Goal: Information Seeking & Learning: Learn about a topic

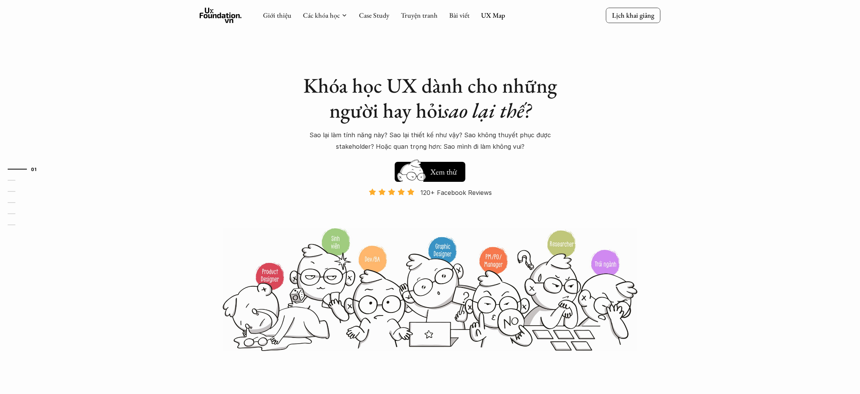
click at [225, 18] on use at bounding box center [221, 15] width 42 height 15
click at [461, 15] on link "Bài viết" at bounding box center [459, 15] width 20 height 9
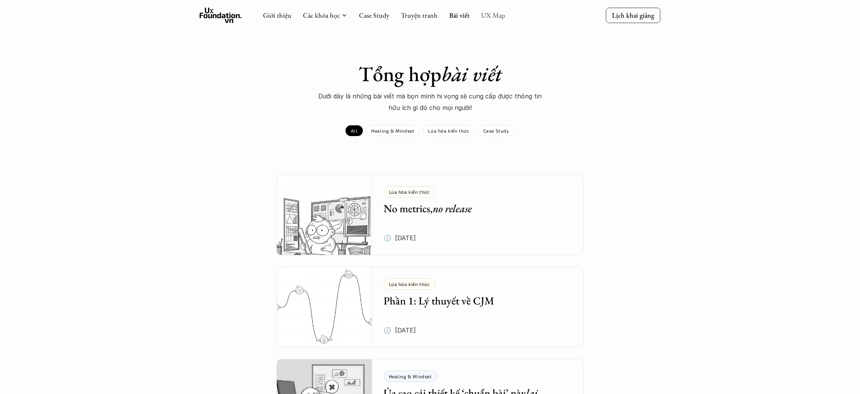
click at [494, 17] on link "UX Map" at bounding box center [493, 15] width 24 height 9
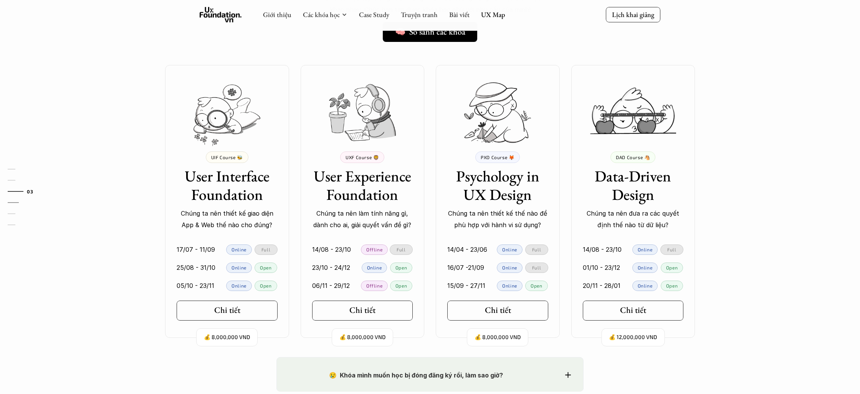
scroll to position [608, 0]
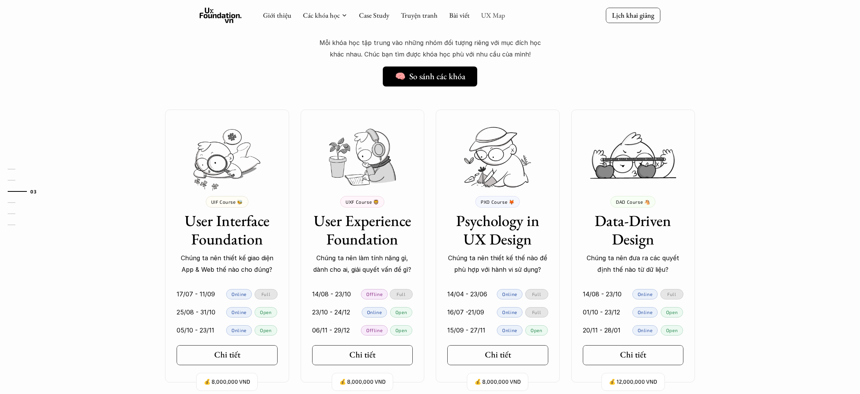
click at [499, 13] on link "UX Map" at bounding box center [493, 15] width 24 height 9
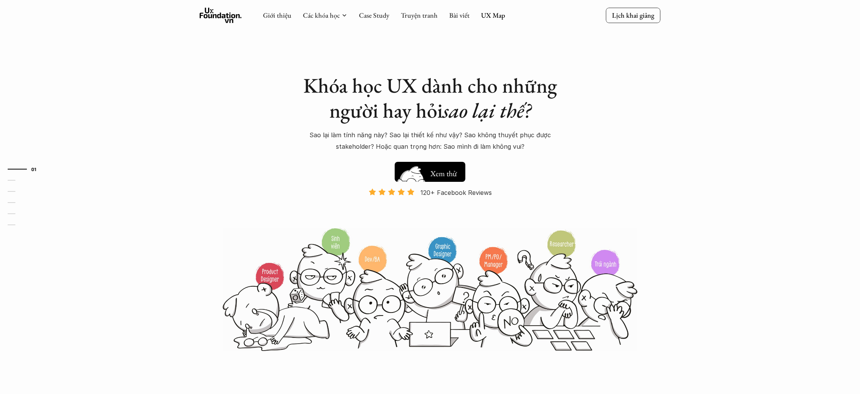
click at [437, 166] on button "Hay thôi Xem thử" at bounding box center [430, 172] width 71 height 20
click at [459, 17] on link "Bài viết" at bounding box center [459, 15] width 20 height 9
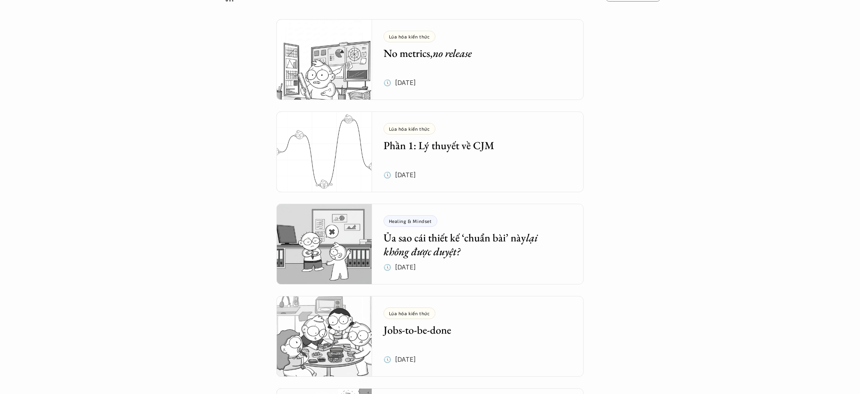
scroll to position [111, 0]
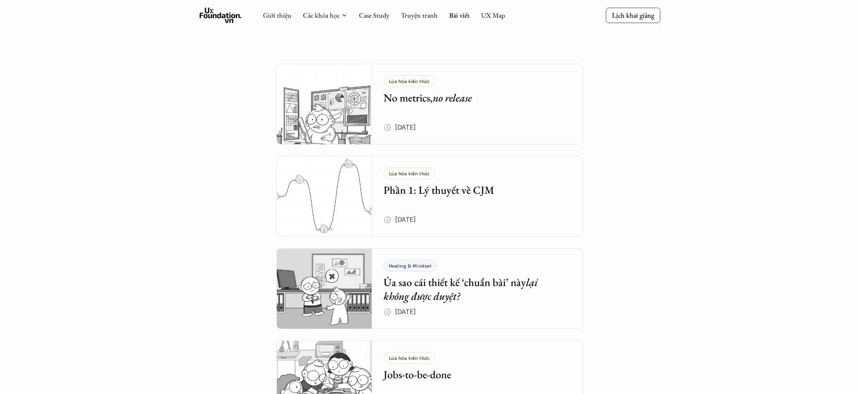
click at [318, 102] on img at bounding box center [325, 104] width 96 height 81
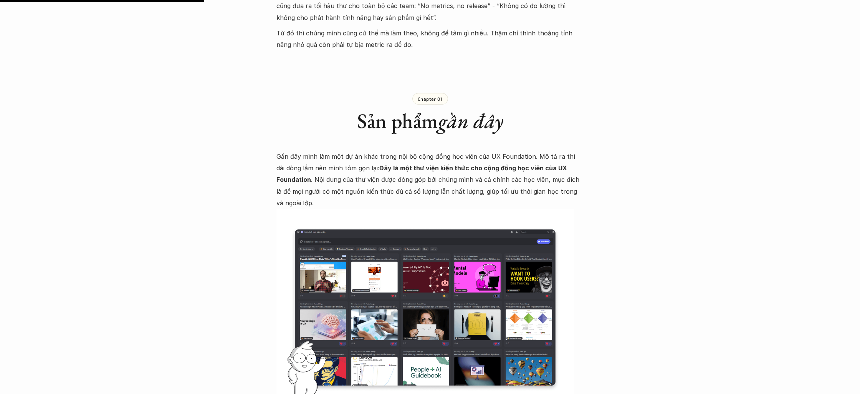
scroll to position [586, 0]
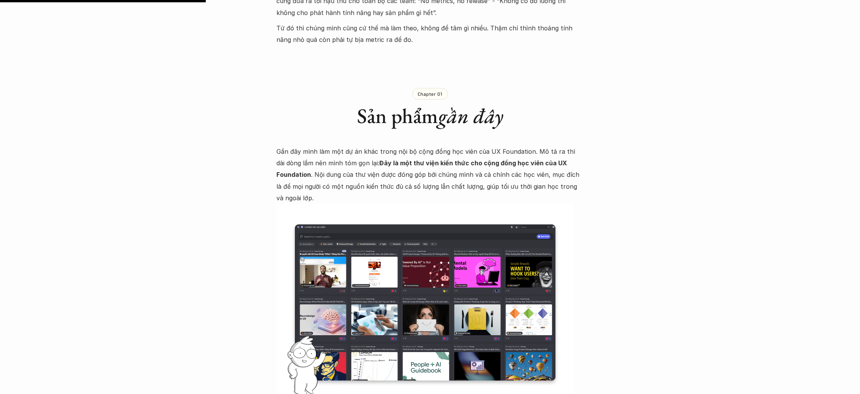
click at [412, 240] on img at bounding box center [426, 302] width 298 height 197
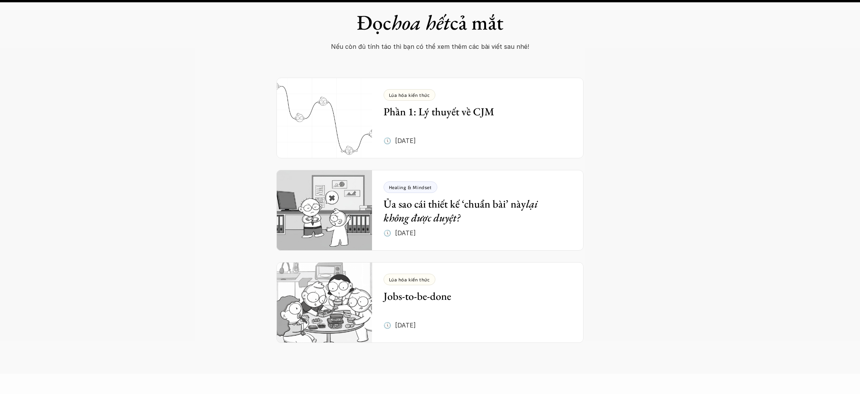
scroll to position [2982, 0]
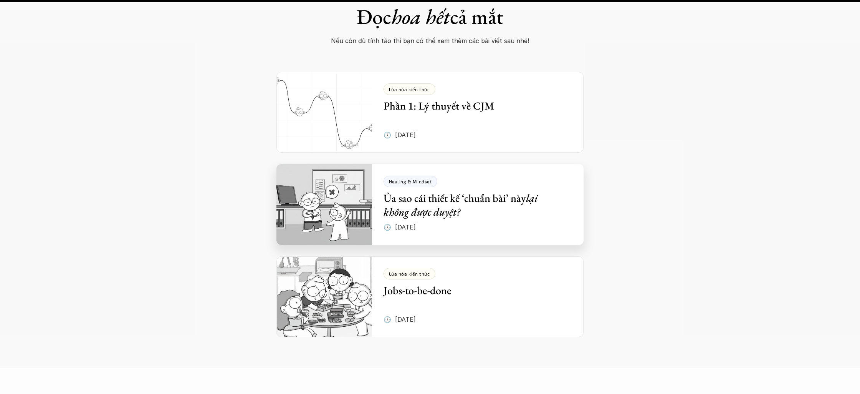
click at [410, 191] on em "lại không được duyệt?" at bounding box center [462, 205] width 157 height 28
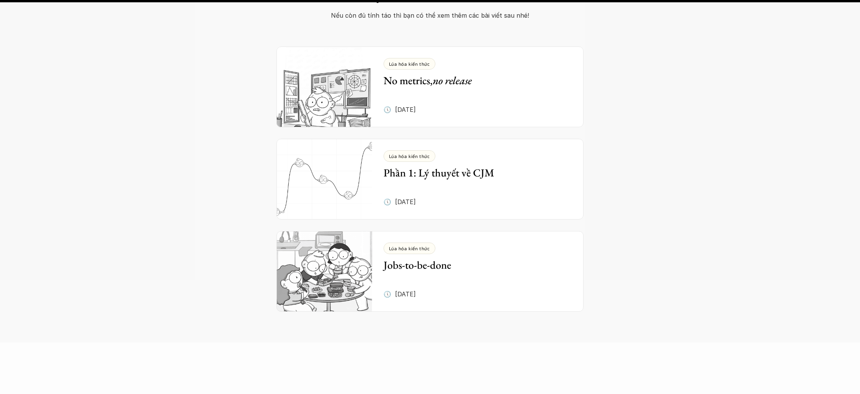
scroll to position [1630, 0]
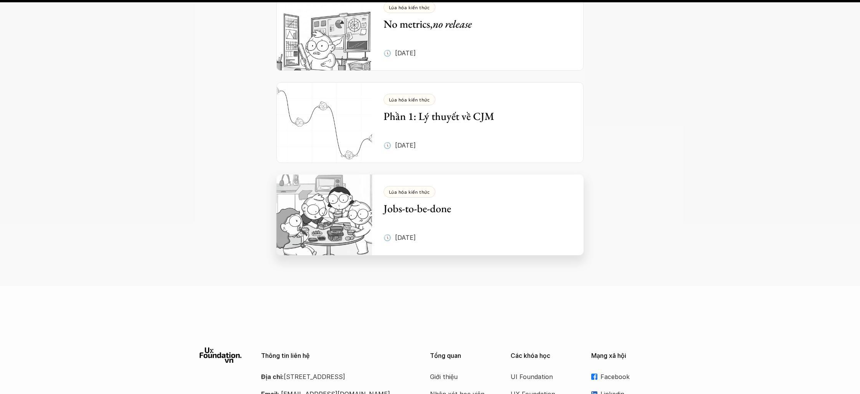
click at [343, 174] on img at bounding box center [325, 214] width 96 height 81
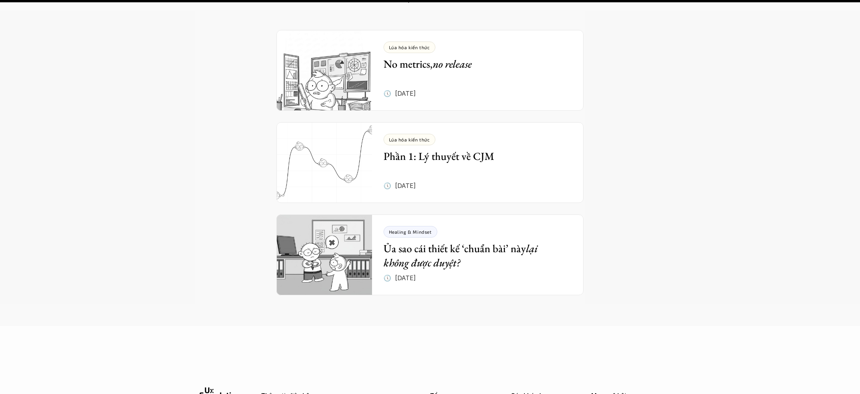
scroll to position [3038, 0]
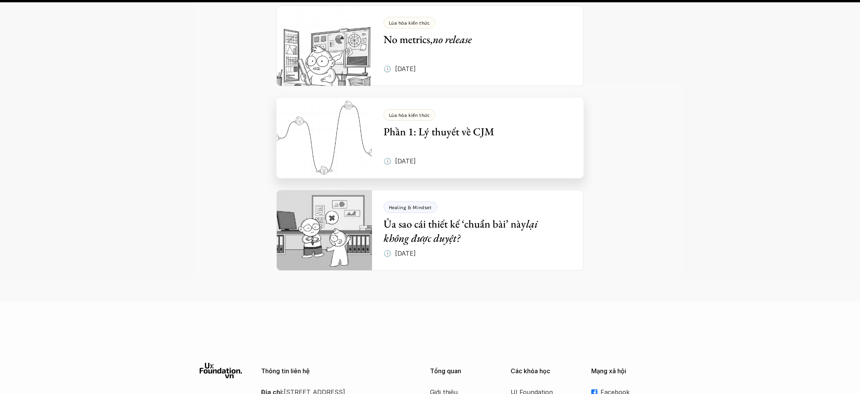
click at [392, 124] on h5 "Phần 1: Lý thuyết về CJM" at bounding box center [472, 131] width 177 height 14
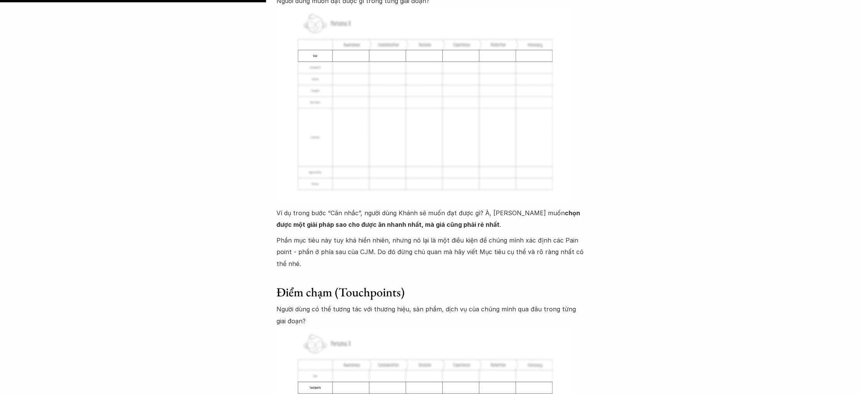
scroll to position [1796, 0]
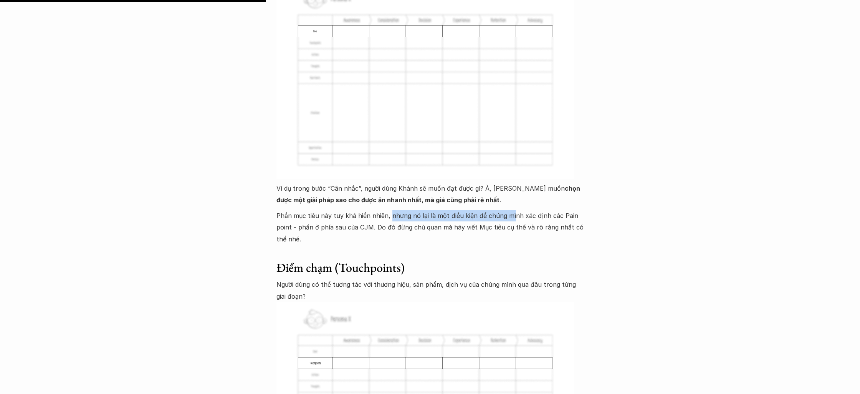
drag, startPoint x: 389, startPoint y: 181, endPoint x: 510, endPoint y: 184, distance: 121.0
click at [510, 210] on p "Phần mục tiêu này tuy khá hiển nhiên, nhưng nó lại là một điều kiện để chúng mì…" at bounding box center [430, 227] width 307 height 35
drag, startPoint x: 376, startPoint y: 193, endPoint x: 452, endPoint y: 196, distance: 75.7
click at [442, 210] on p "Phần mục tiêu này tuy khá hiển nhiên, nhưng nó lại là một điều kiện để chúng mì…" at bounding box center [430, 227] width 307 height 35
click at [489, 210] on p "Phần mục tiêu này tuy khá hiển nhiên, nhưng nó lại là một điều kiện để chúng mì…" at bounding box center [430, 227] width 307 height 35
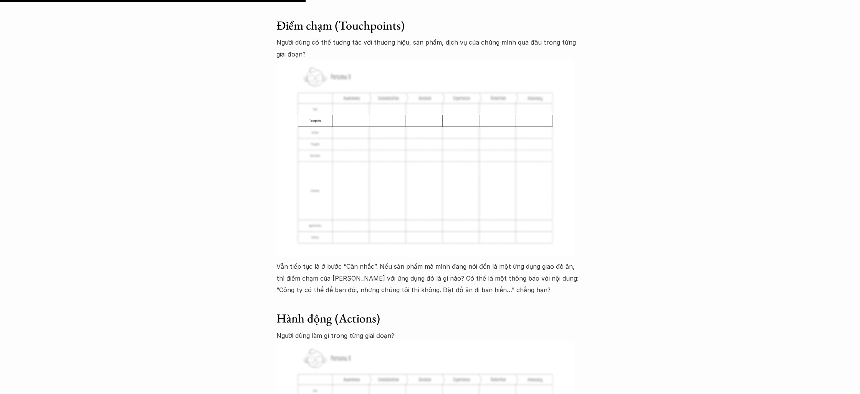
scroll to position [2063, 0]
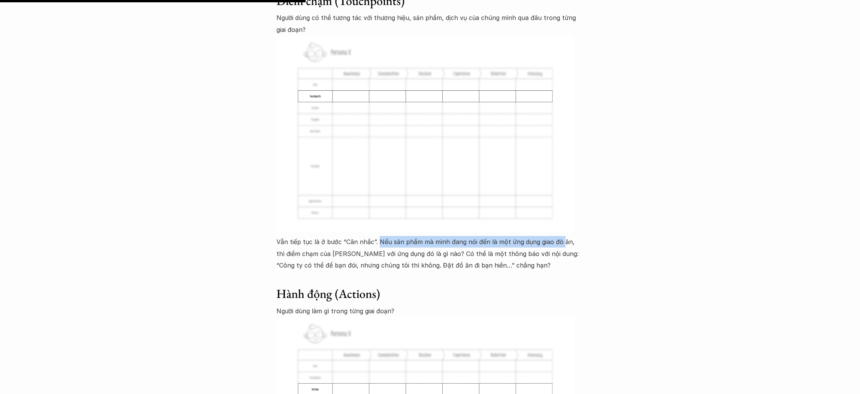
drag, startPoint x: 378, startPoint y: 205, endPoint x: 558, endPoint y: 207, distance: 180.5
click at [558, 236] on p "Vẫn tiếp tục là ở bước “Cân nhắc”. Nếu sản phẩm mà mình đang nói đến là một ứng…" at bounding box center [430, 253] width 307 height 35
click at [477, 236] on p "Vẫn tiếp tục là ở bước “Cân nhắc”. Nếu sản phẩm mà mình đang nói đến là một ứng…" at bounding box center [430, 253] width 307 height 35
drag, startPoint x: 422, startPoint y: 220, endPoint x: 533, endPoint y: 223, distance: 111.8
click at [533, 236] on p "Vẫn tiếp tục là ở bước “Cân nhắc”. Nếu sản phẩm mà mình đang nói đến là một ứng…" at bounding box center [430, 253] width 307 height 35
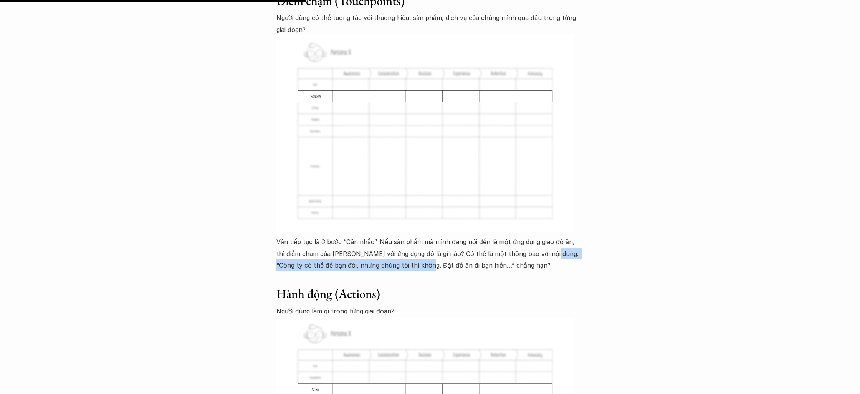
drag, startPoint x: 535, startPoint y: 218, endPoint x: 411, endPoint y: 234, distance: 125.4
click at [408, 236] on p "Vẫn tiếp tục là ở bước “Cân nhắc”. Nếu sản phẩm mà mình đang nói đến là một ứng…" at bounding box center [430, 253] width 307 height 35
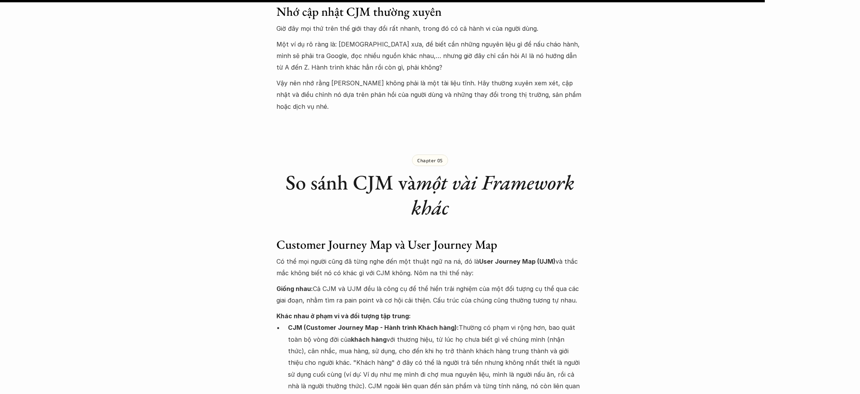
scroll to position [5164, 0]
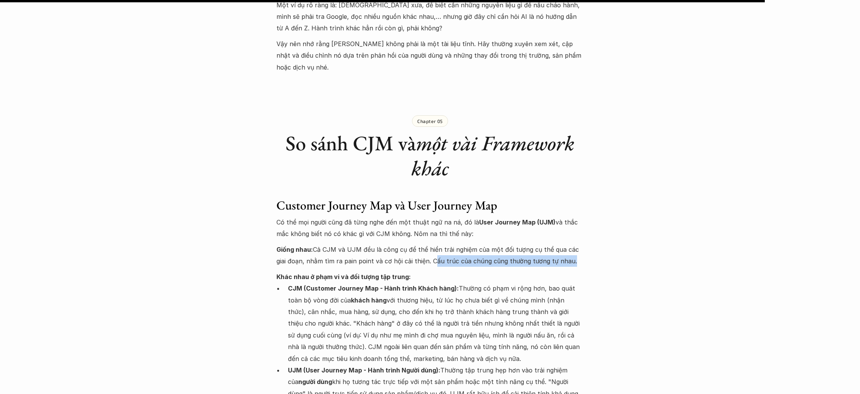
drag, startPoint x: 431, startPoint y: 167, endPoint x: 547, endPoint y: 175, distance: 116.2
drag, startPoint x: 348, startPoint y: 161, endPoint x: 333, endPoint y: 162, distance: 15.0
click at [347, 243] on p "Giống nhau: Cả CJM và UJM đều là công cụ để thể hiển trải nghiệm của một đối tư…" at bounding box center [430, 254] width 307 height 23
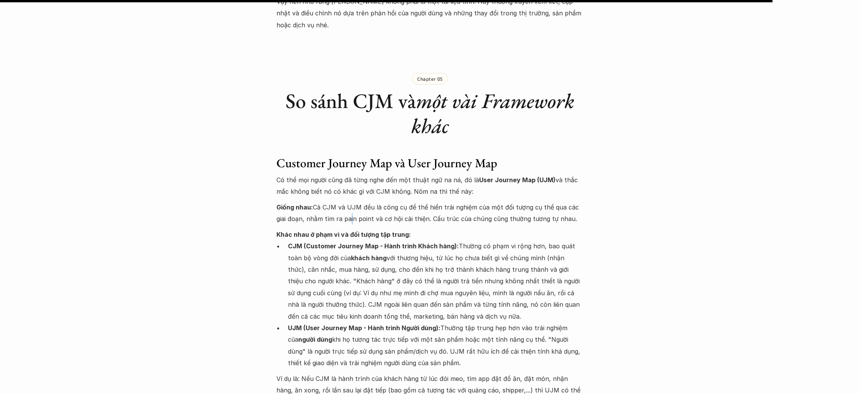
scroll to position [5216, 0]
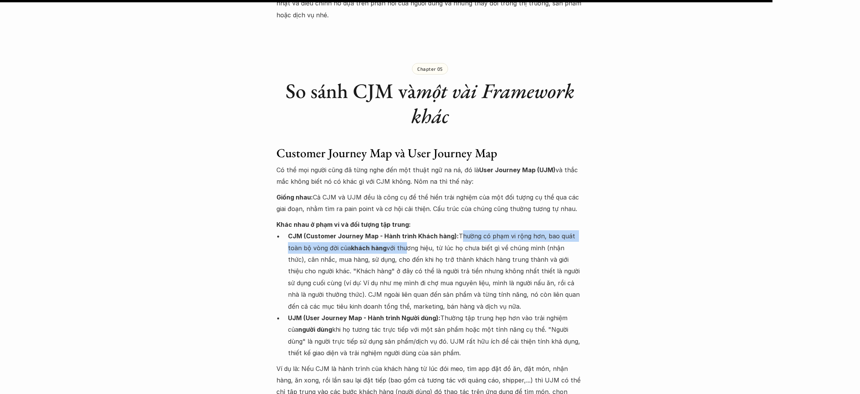
drag, startPoint x: 457, startPoint y: 140, endPoint x: 399, endPoint y: 151, distance: 59.7
click at [401, 230] on p "CJM (Customer Journey Map - Hành trình Khách hàng): Thường có phạm vi rộng hơn,…" at bounding box center [436, 271] width 296 height 82
click at [362, 244] on strong "khách hàng" at bounding box center [369, 248] width 36 height 8
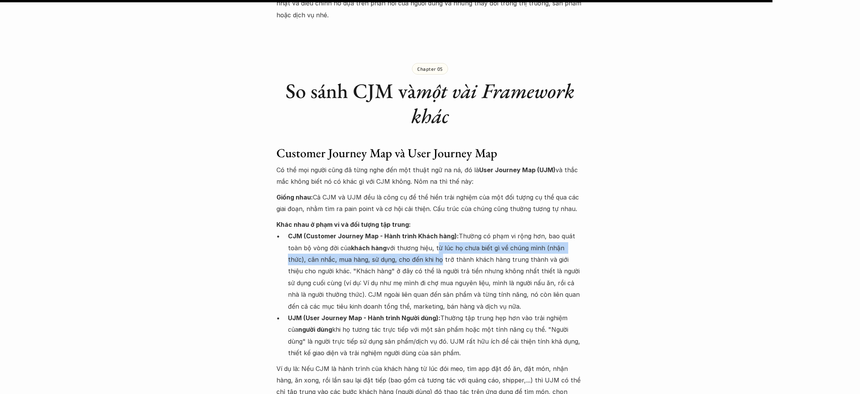
drag, startPoint x: 436, startPoint y: 153, endPoint x: 407, endPoint y: 163, distance: 29.9
click at [415, 230] on p "CJM (Customer Journey Map - Hành trình Khách hàng): Thường có phạm vi rộng hơn,…" at bounding box center [436, 271] width 296 height 82
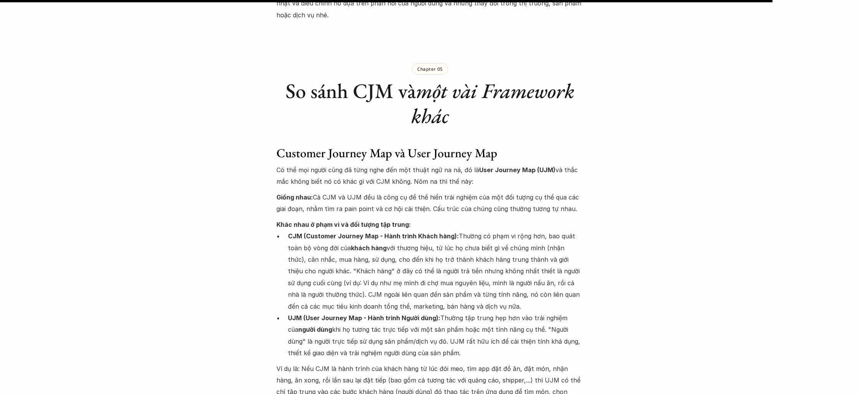
click at [336, 230] on p "CJM (Customer Journey Map - Hành trình Khách hàng): Thường có phạm vi rộng hơn,…" at bounding box center [436, 271] width 296 height 82
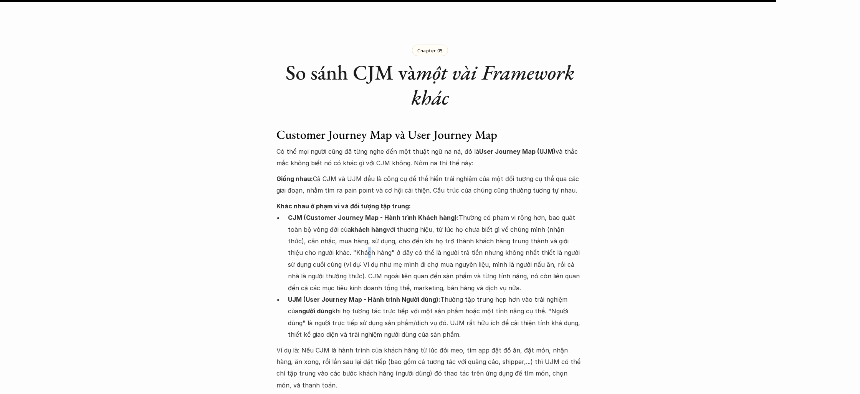
scroll to position [5238, 0]
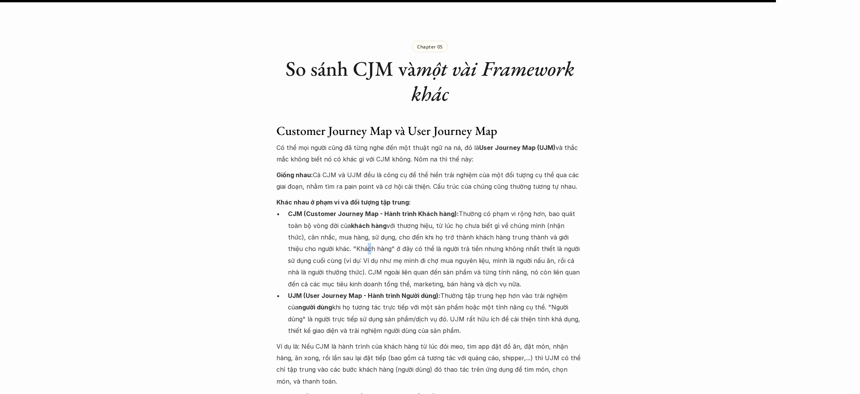
drag, startPoint x: 330, startPoint y: 176, endPoint x: 493, endPoint y: 185, distance: 162.7
click at [492, 208] on p "CJM (Customer Journey Map - Hành trình Khách hàng): Thường có phạm vi rộng hơn,…" at bounding box center [436, 249] width 296 height 82
drag, startPoint x: 367, startPoint y: 188, endPoint x: 374, endPoint y: 189, distance: 7.4
click at [369, 208] on p "CJM (Customer Journey Map - Hành trình Khách hàng): Thường có phạm vi rộng hơn,…" at bounding box center [436, 249] width 296 height 82
click at [431, 208] on p "CJM (Customer Journey Map - Hành trình Khách hàng): Thường có phạm vi rộng hơn,…" at bounding box center [436, 249] width 296 height 82
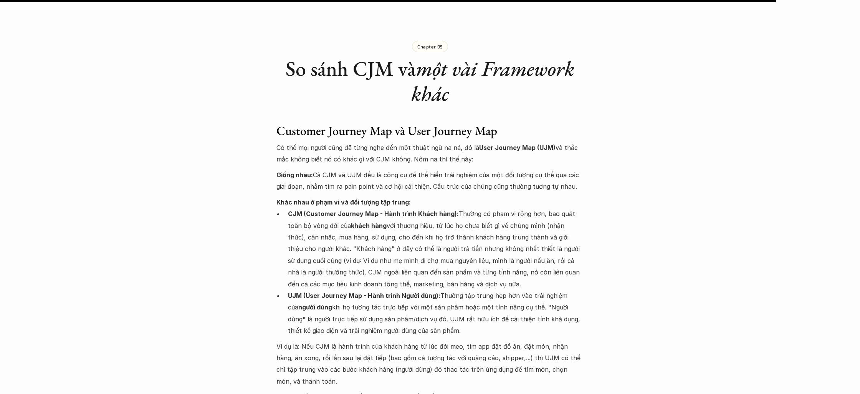
scroll to position [5261, 0]
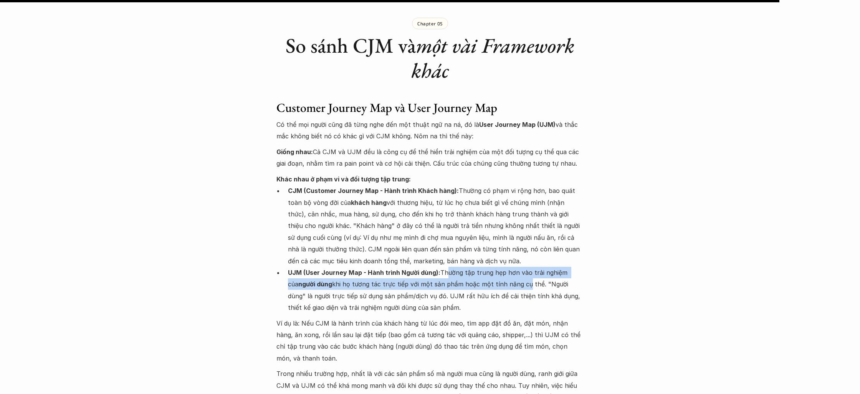
drag, startPoint x: 442, startPoint y: 177, endPoint x: 525, endPoint y: 193, distance: 83.6
click at [525, 267] on p "UJM (User Journey Map - Hành trình Người dùng): Thường tập trung hẹp hơn vào tr…" at bounding box center [436, 290] width 296 height 47
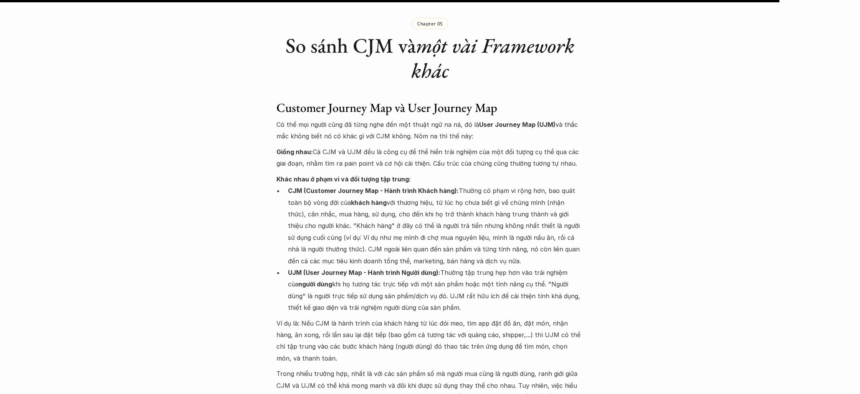
click at [359, 267] on p "UJM (User Journey Map - Hành trình Người dùng): Thường tập trung hẹp hơn vào tr…" at bounding box center [436, 290] width 296 height 47
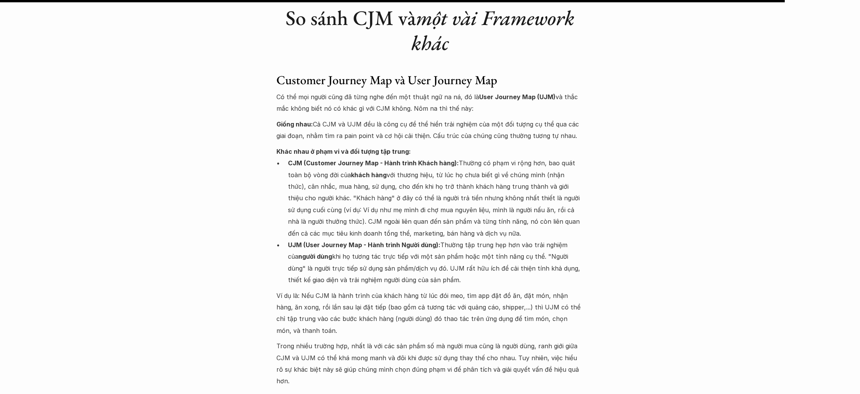
scroll to position [5314, 0]
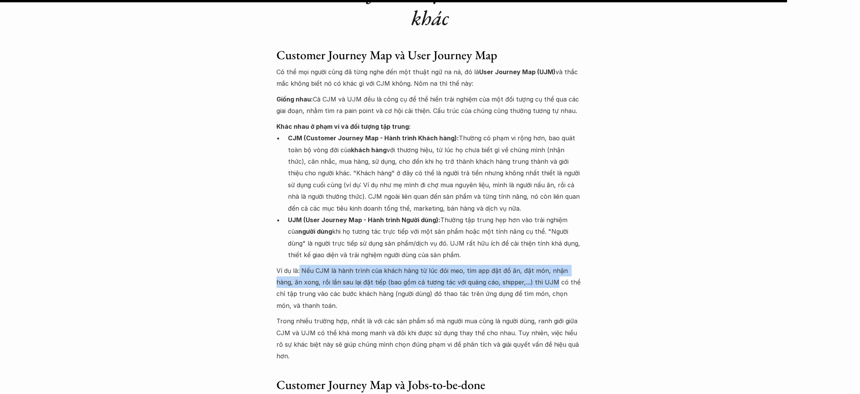
drag, startPoint x: 300, startPoint y: 177, endPoint x: 523, endPoint y: 192, distance: 223.6
click at [523, 265] on p "Ví dụ là: Nếu CJM là hành trình của khách hàng từ lúc đói meo, tìm app đặt đồ ă…" at bounding box center [430, 288] width 307 height 47
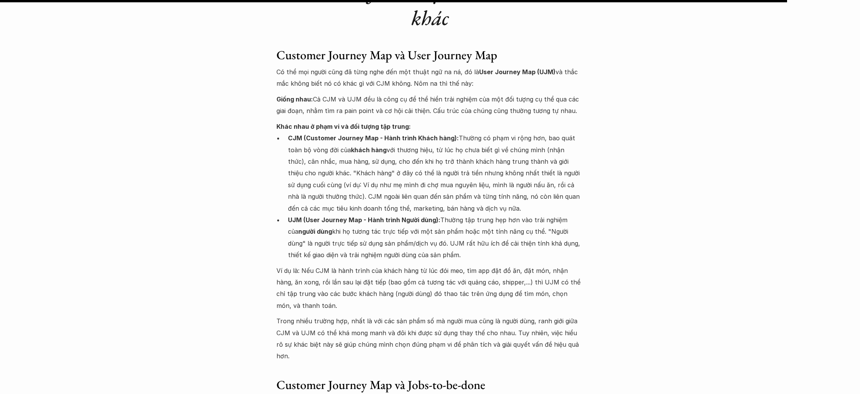
click at [404, 265] on p "Ví dụ là: Nếu CJM là hành trình của khách hàng từ lúc đói meo, tìm app đặt đồ ă…" at bounding box center [430, 288] width 307 height 47
drag, startPoint x: 396, startPoint y: 199, endPoint x: 527, endPoint y: 199, distance: 131.0
click at [530, 265] on p "Ví dụ là: Nếu CJM là hành trình của khách hàng từ lúc đói meo, tìm app đặt đồ ă…" at bounding box center [430, 288] width 307 height 47
click at [347, 315] on p "Trong nhiều trường hợp, nhất là với các sản phẩm số mà người mua cũng là người …" at bounding box center [430, 338] width 307 height 47
drag, startPoint x: 276, startPoint y: 215, endPoint x: 356, endPoint y: 208, distance: 79.9
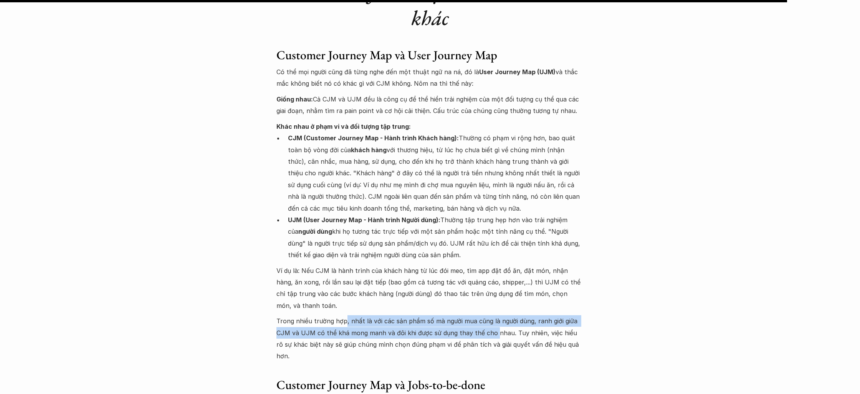
drag, startPoint x: 345, startPoint y: 219, endPoint x: 495, endPoint y: 229, distance: 149.7
click at [493, 315] on p "Trong nhiều trường hợp, nhất là với các sản phẩm số mà người mua cũng là người …" at bounding box center [430, 338] width 307 height 47
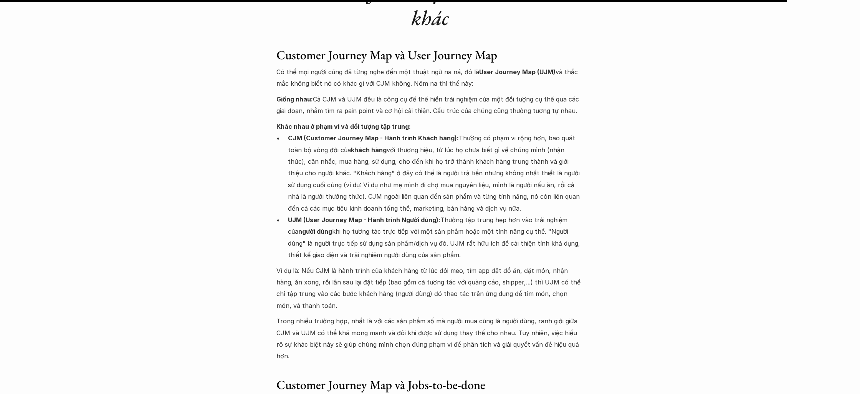
click at [347, 315] on p "Trong nhiều trường hợp, nhất là với các sản phẩm số mà người mua cũng là người …" at bounding box center [430, 338] width 307 height 47
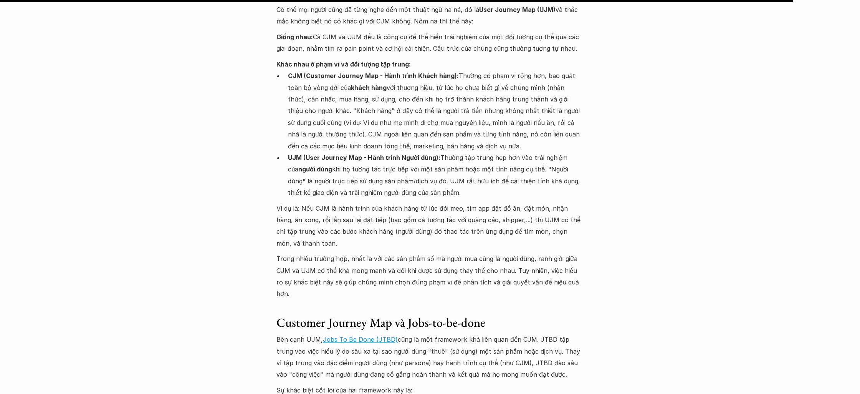
scroll to position [5406, 0]
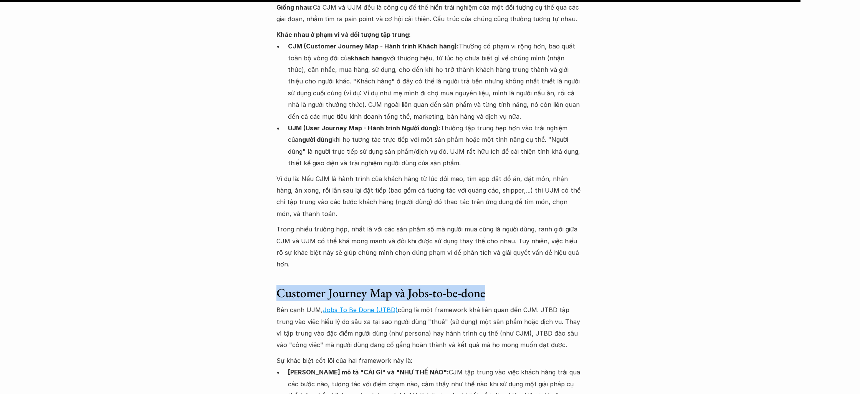
drag, startPoint x: 277, startPoint y: 181, endPoint x: 369, endPoint y: 184, distance: 91.8
click at [371, 184] on div "Customer Journey Map và User Journey Map Có thể mọi người cũng đã từng nghe đến…" at bounding box center [430, 245] width 307 height 578
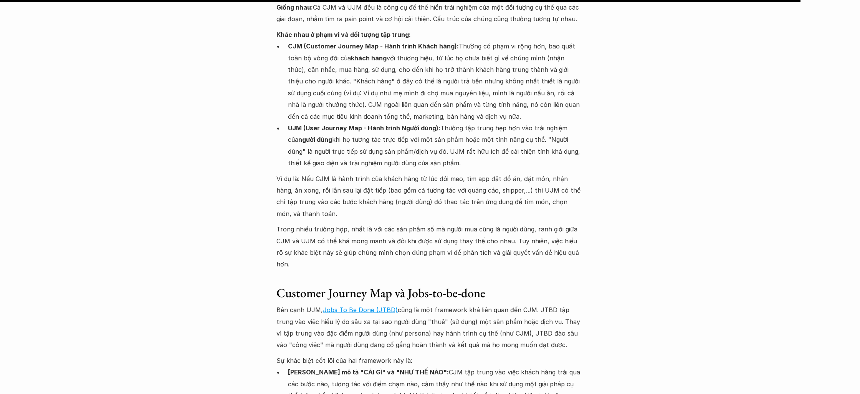
click at [292, 304] on p "Bên cạnh UJM, Jobs To Be Done (JTBD) cũng là một framework khá liên quan đến CJ…" at bounding box center [430, 327] width 307 height 47
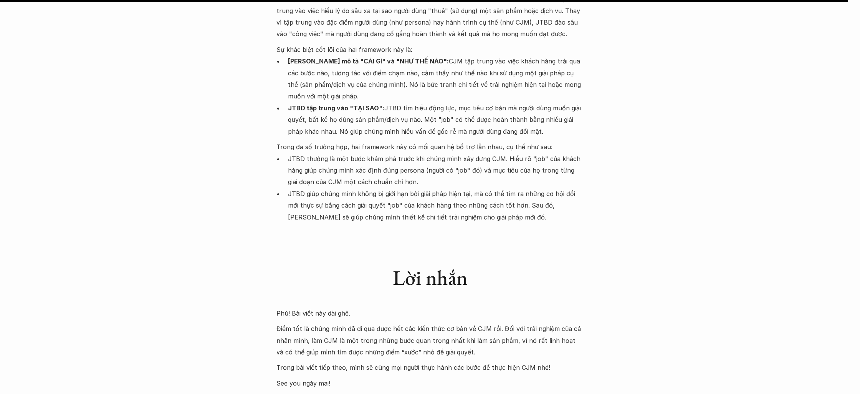
scroll to position [5726, 0]
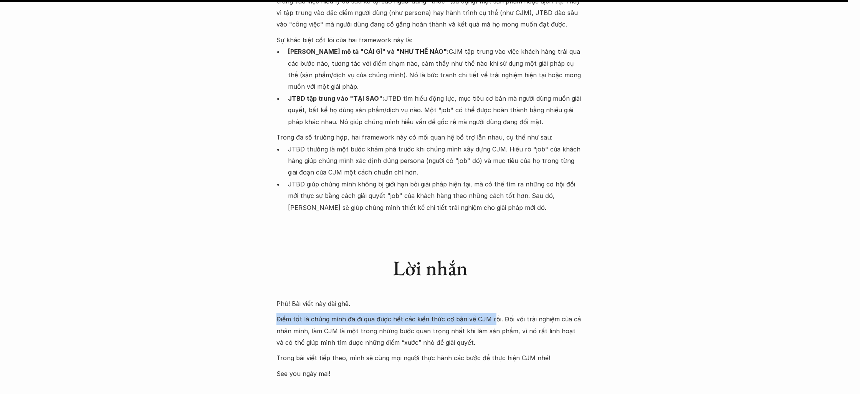
drag, startPoint x: 272, startPoint y: 202, endPoint x: 492, endPoint y: 206, distance: 219.4
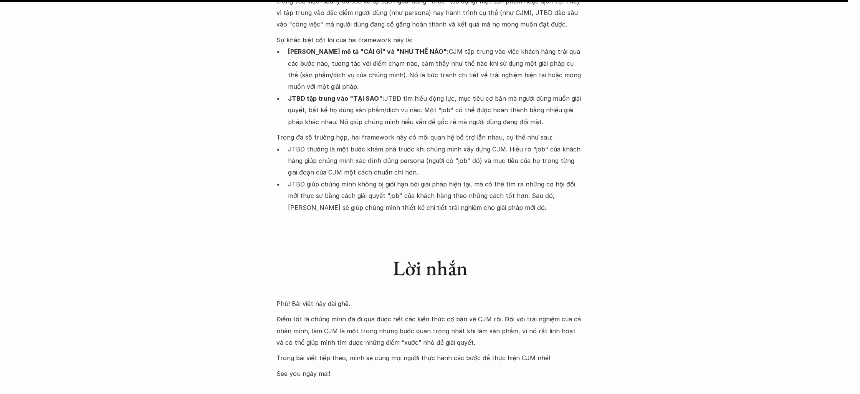
drag, startPoint x: 311, startPoint y: 215, endPoint x: 456, endPoint y: 220, distance: 144.9
click at [445, 313] on p "Điểm tốt là chúng mình đã đi qua được hết các kiến thức cơ bản về CJM rồi. Đối …" at bounding box center [430, 330] width 307 height 35
drag, startPoint x: 520, startPoint y: 222, endPoint x: 487, endPoint y: 230, distance: 34.4
click at [519, 313] on p "Điểm tốt là chúng mình đã đi qua được hết các kiến thức cơ bản về CJM rồi. Đối …" at bounding box center [430, 330] width 307 height 35
click at [362, 352] on p "Trong bài viết tiếp theo, mình sẽ cùng mọi người thực hành các bước để thực hiệ…" at bounding box center [430, 358] width 307 height 12
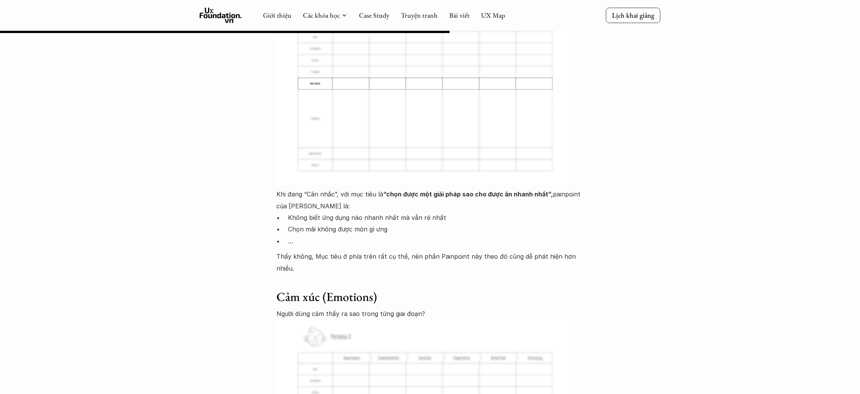
scroll to position [3026, 0]
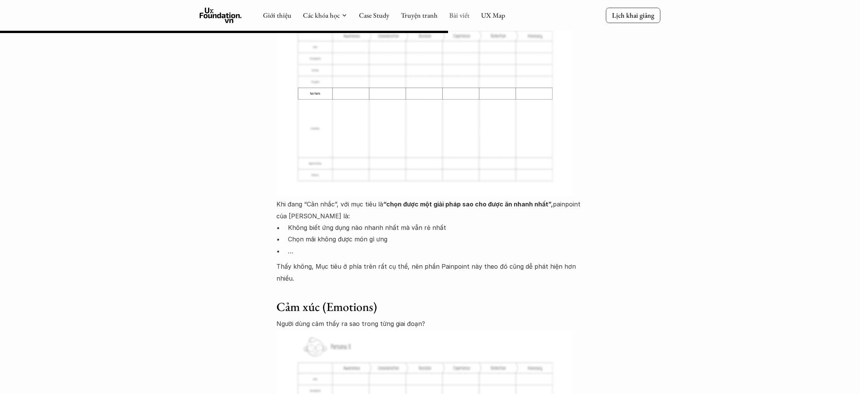
click at [459, 14] on link "Bài viết" at bounding box center [459, 15] width 20 height 9
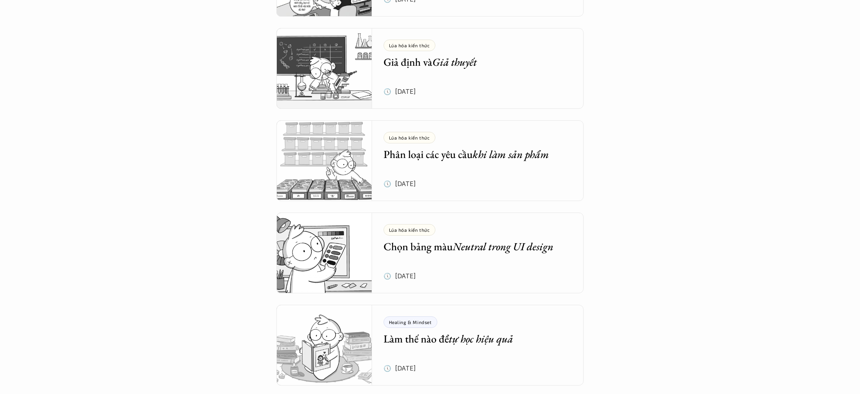
scroll to position [949, 0]
